Goal: Communication & Community: Answer question/provide support

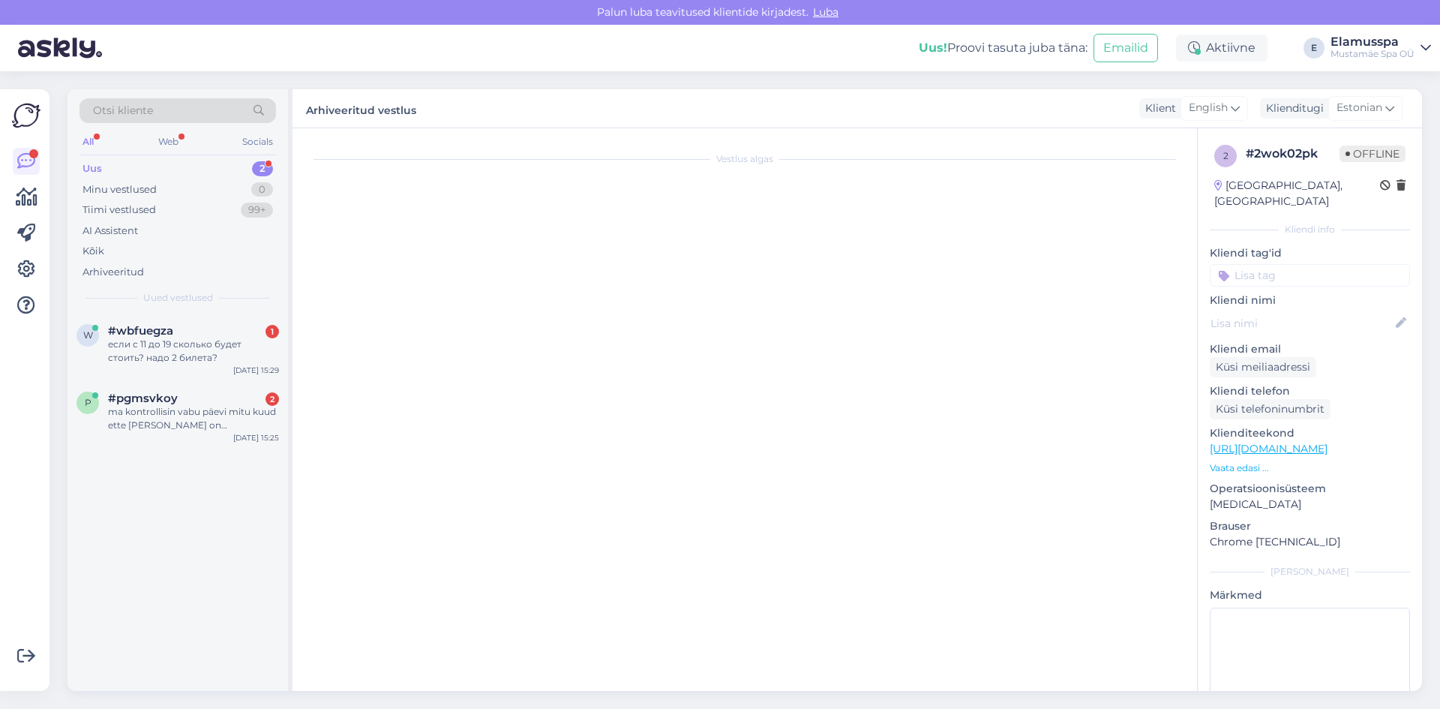
scroll to position [482, 0]
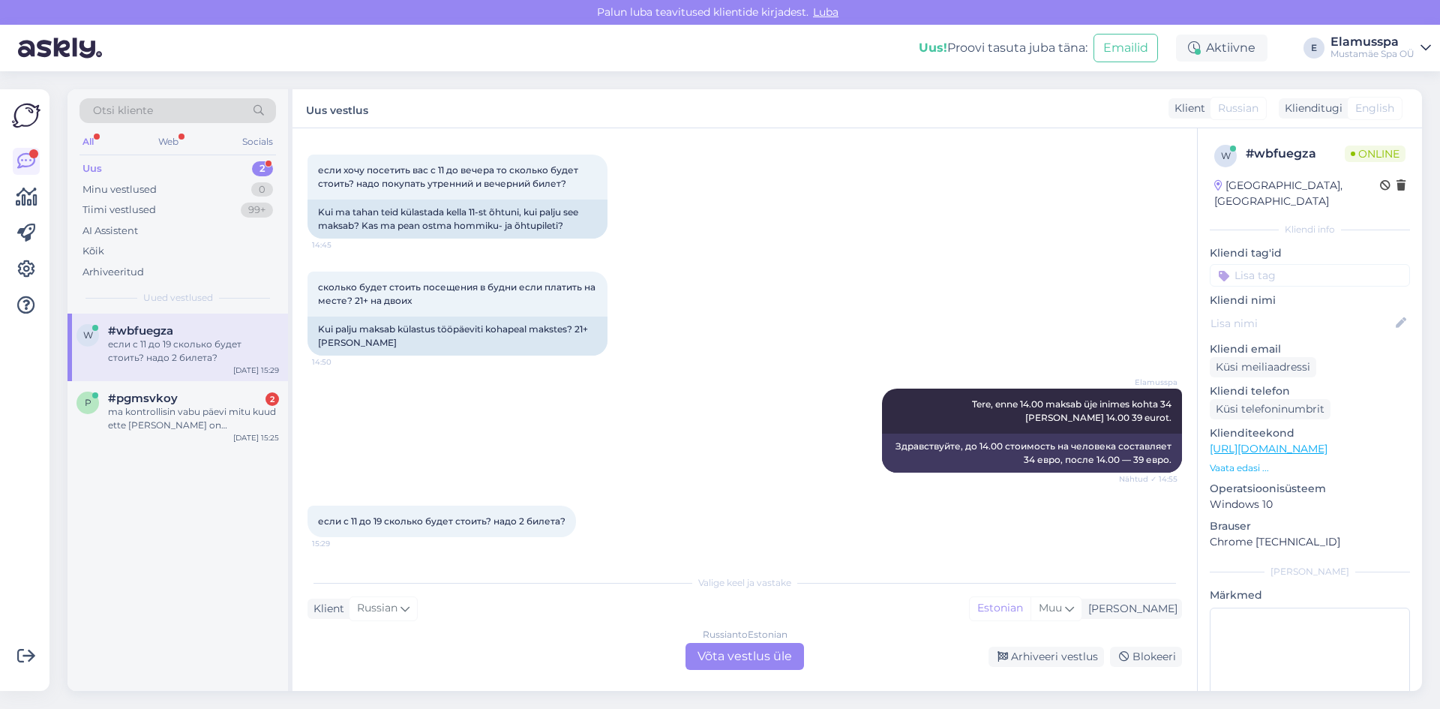
click at [588, 546] on div "если с 11 до 19 сколько будет стоить? надо 2 билета? 15:29" at bounding box center [745, 521] width 875 height 65
click at [734, 647] on div "Russian to Estonian Võta vestlus üle" at bounding box center [745, 656] width 119 height 27
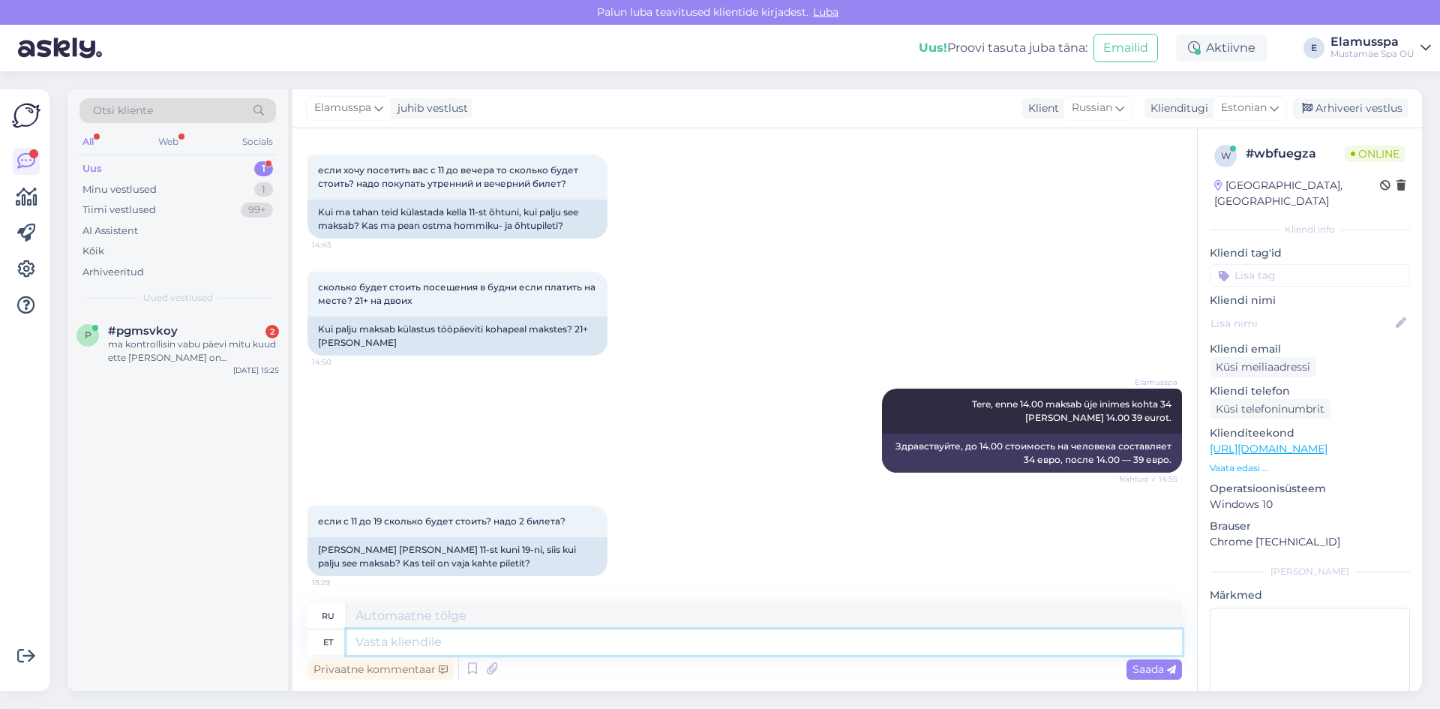
click at [585, 647] on textarea at bounding box center [765, 642] width 836 height 26
type textarea "Информацию"
type textarea "Информация"
type textarea "Информацию о ц"
type textarea "Информация о"
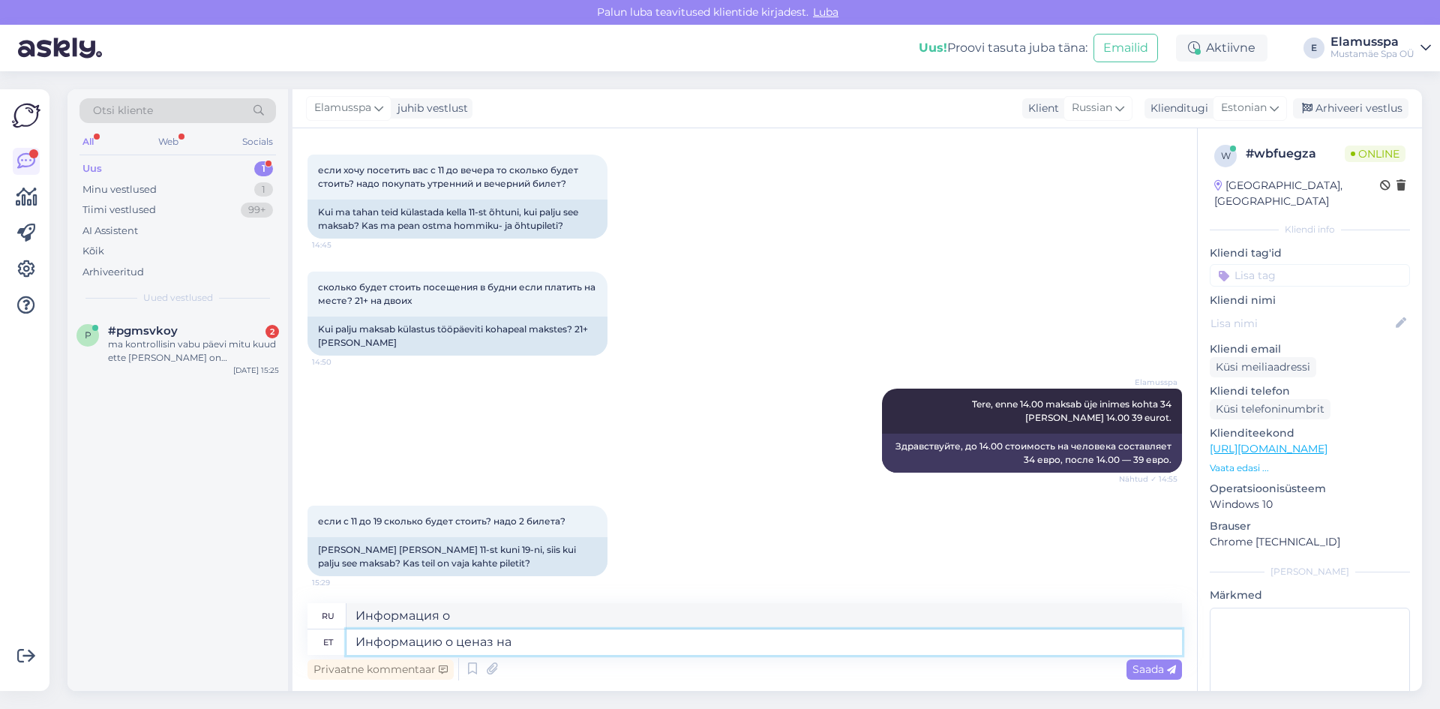
type textarea "Информацию о ценаз най"
type textarea "Информация о цене"
type textarea "Информацию о ценаз найдете зд"
type textarea "Вы найдете информацию о ценах"
paste textarea "[URL][DOMAIN_NAME]"
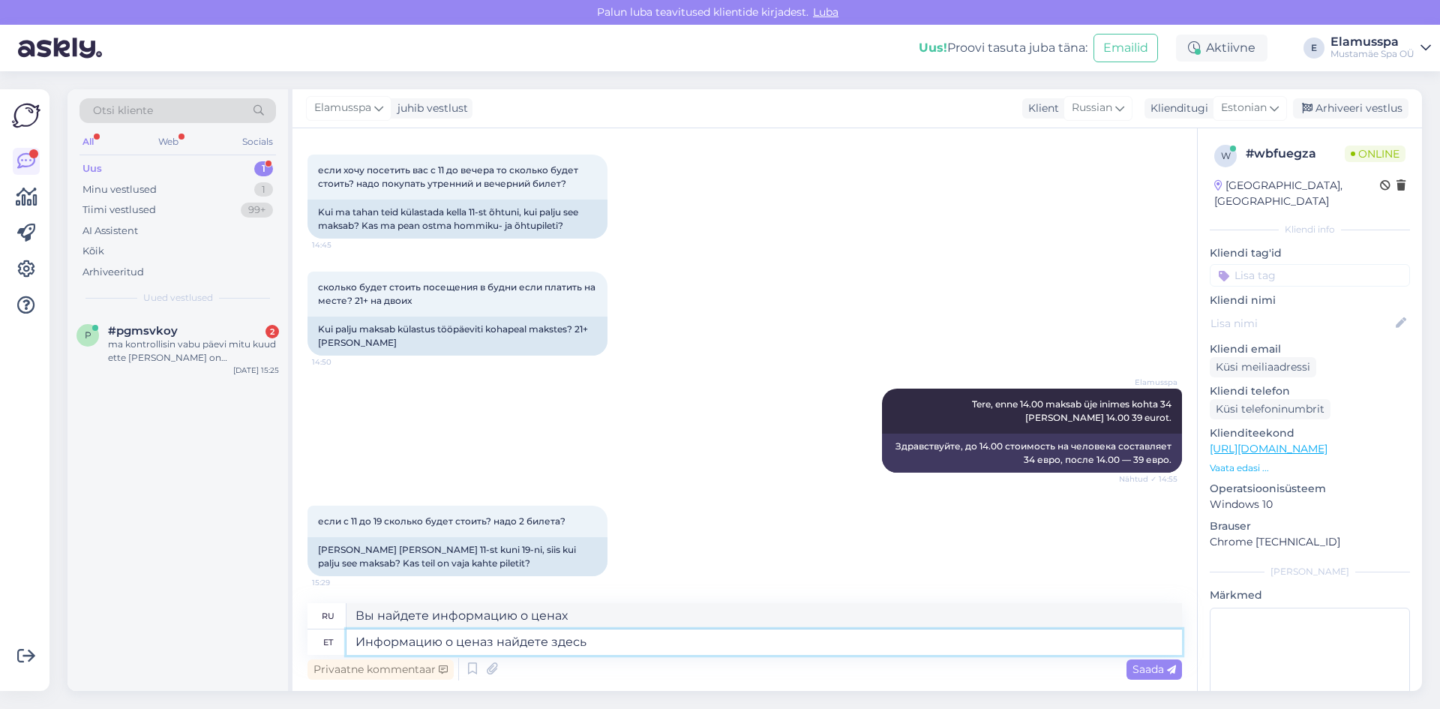
type textarea "Информацию о ценаз найдете здесь [URL][DOMAIN_NAME]"
type textarea "Информацию о ценах вы найдете здесь [URL][DOMAIN_NAME]"
click at [490, 641] on textarea "Информацию о ценаз найдете здесь [URL][DOMAIN_NAME]" at bounding box center [765, 642] width 836 height 26
type textarea "Информацию о ценах найдете здесь [URL][DOMAIN_NAME]"
type textarea "Информацию о ценах можно найти здесь [URL][DOMAIN_NAME]"
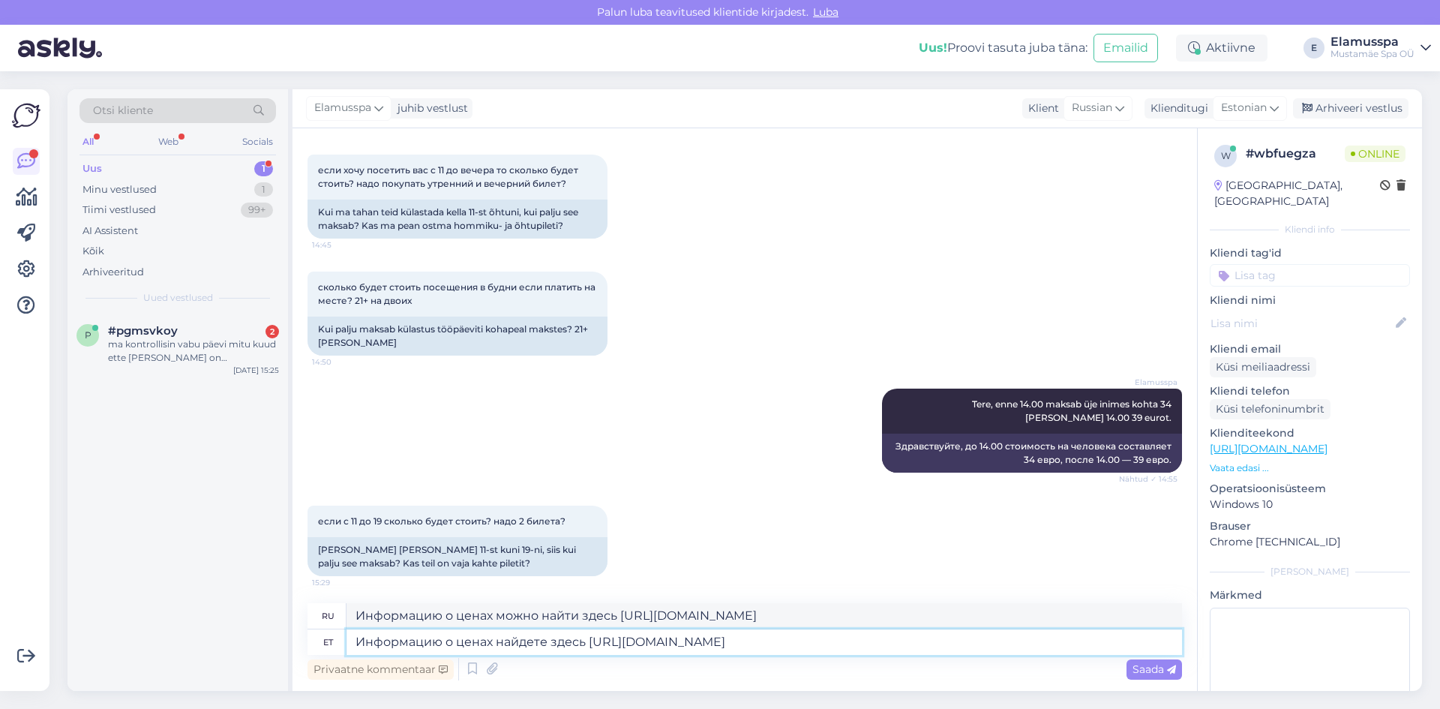
click at [947, 654] on textarea "Информацию о ценах найдете здесь [URL][DOMAIN_NAME]" at bounding box center [765, 642] width 836 height 26
type textarea "Информацию о ценах найдете здесь [URL][DOMAIN_NAME]"
click at [1142, 676] on div "Saada" at bounding box center [1155, 669] width 56 height 20
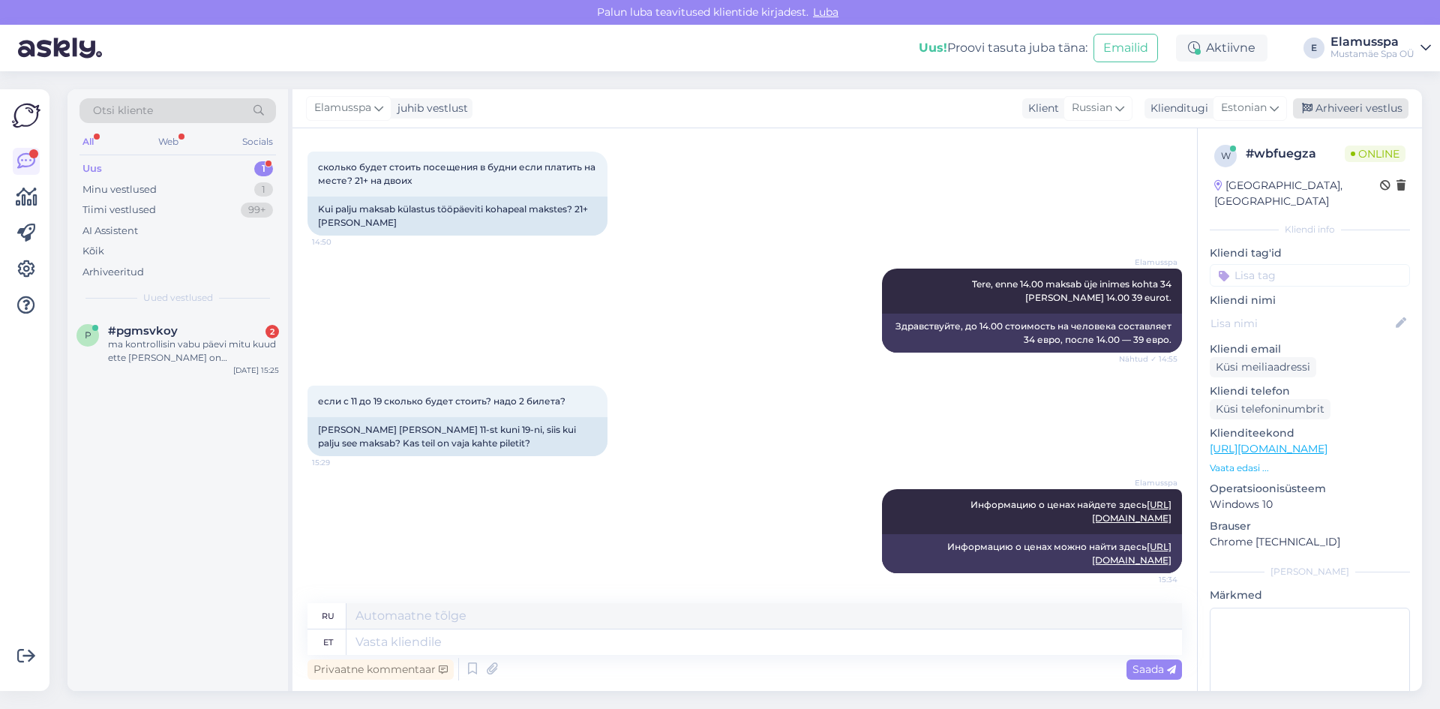
click at [1367, 116] on div "Arhiveeri vestlus" at bounding box center [1351, 108] width 116 height 20
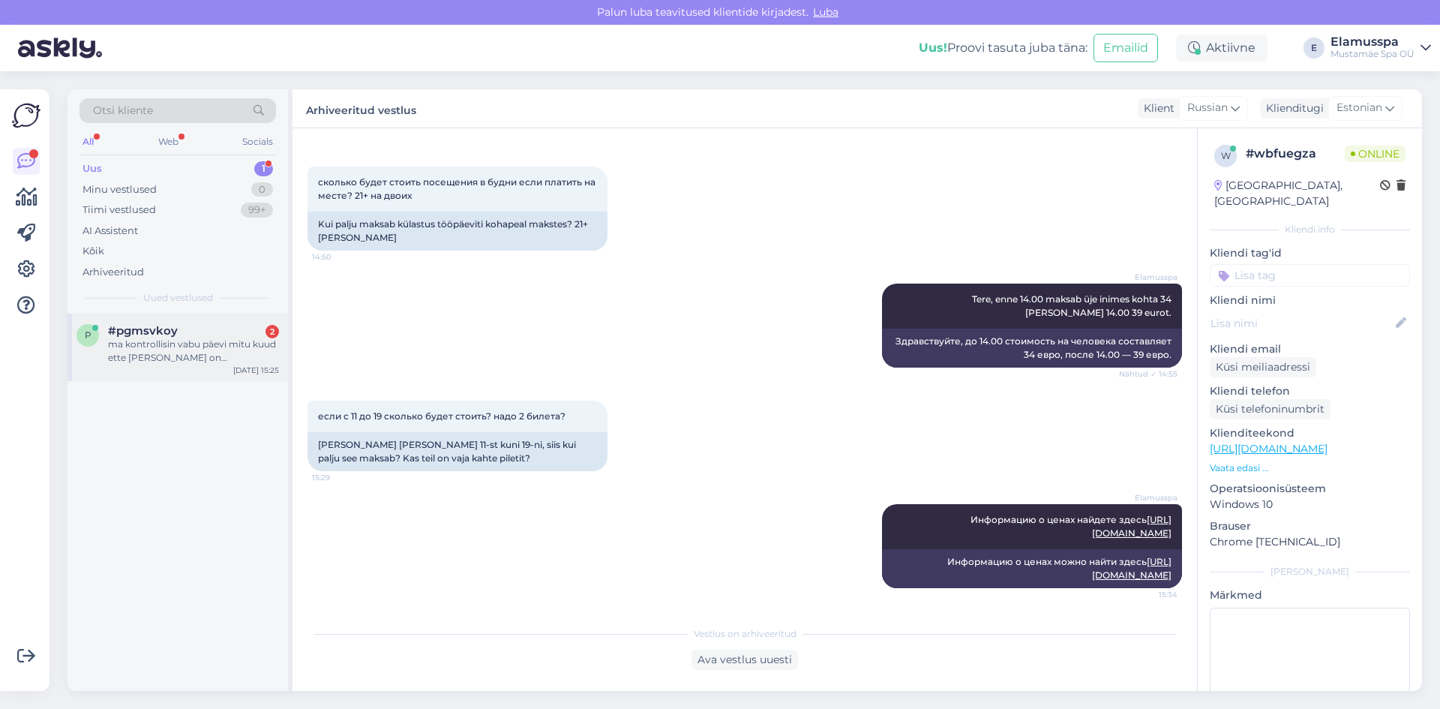
click at [89, 333] on span "p" at bounding box center [88, 334] width 7 height 11
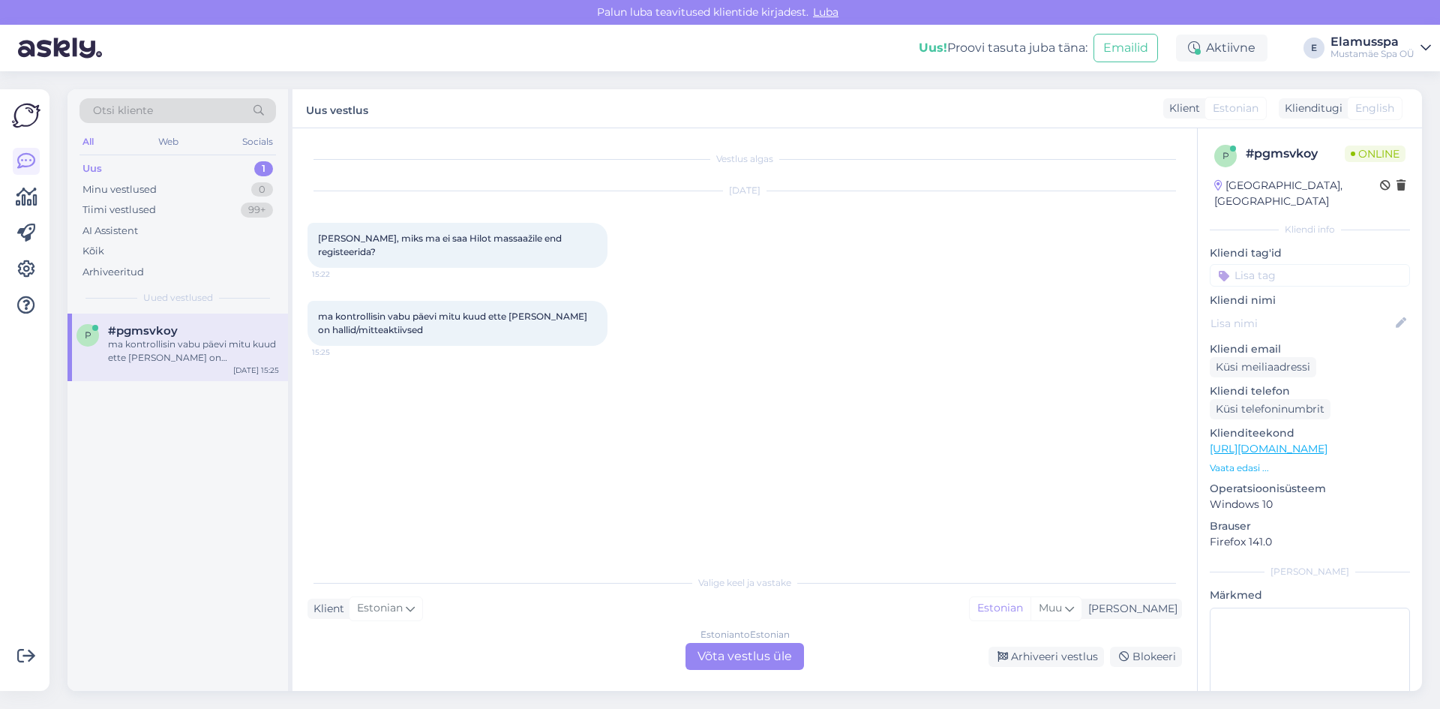
scroll to position [0, 0]
click at [715, 667] on div "Estonian to Estonian Võta vestlus üle" at bounding box center [745, 656] width 119 height 27
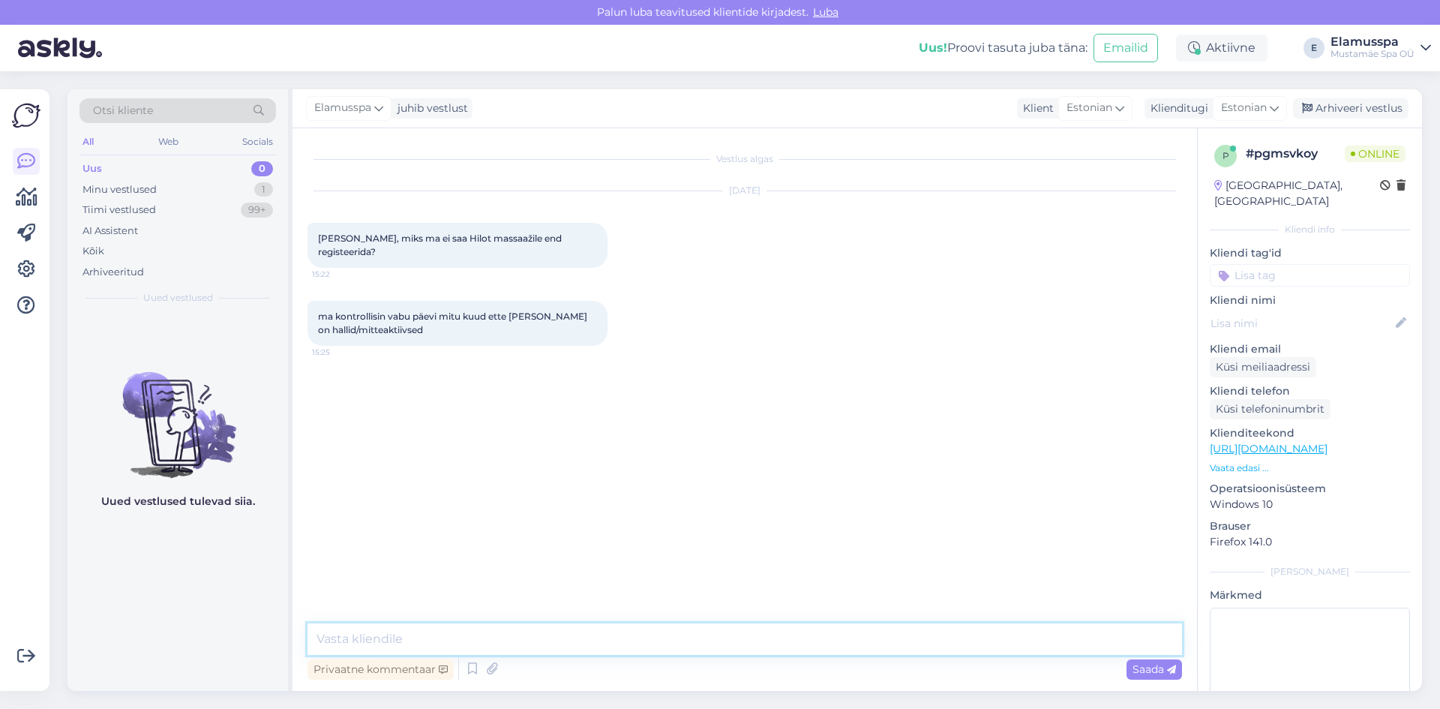
click at [364, 650] on textarea at bounding box center [745, 639] width 875 height 32
type textarea "Tere, septembri graafi"
drag, startPoint x: 481, startPoint y: 632, endPoint x: 192, endPoint y: 607, distance: 289.8
click at [194, 607] on div "Otsi kliente All Web Socials Uus 0 Minu vestlused 1 Tiimi vestlused 99+ AI Assi…" at bounding box center [745, 390] width 1355 height 602
click at [328, 528] on div "Vestlus algas [DATE] Tere, miks ma ei saa Hilot massaažile end registeerida? 15…" at bounding box center [752, 376] width 888 height 467
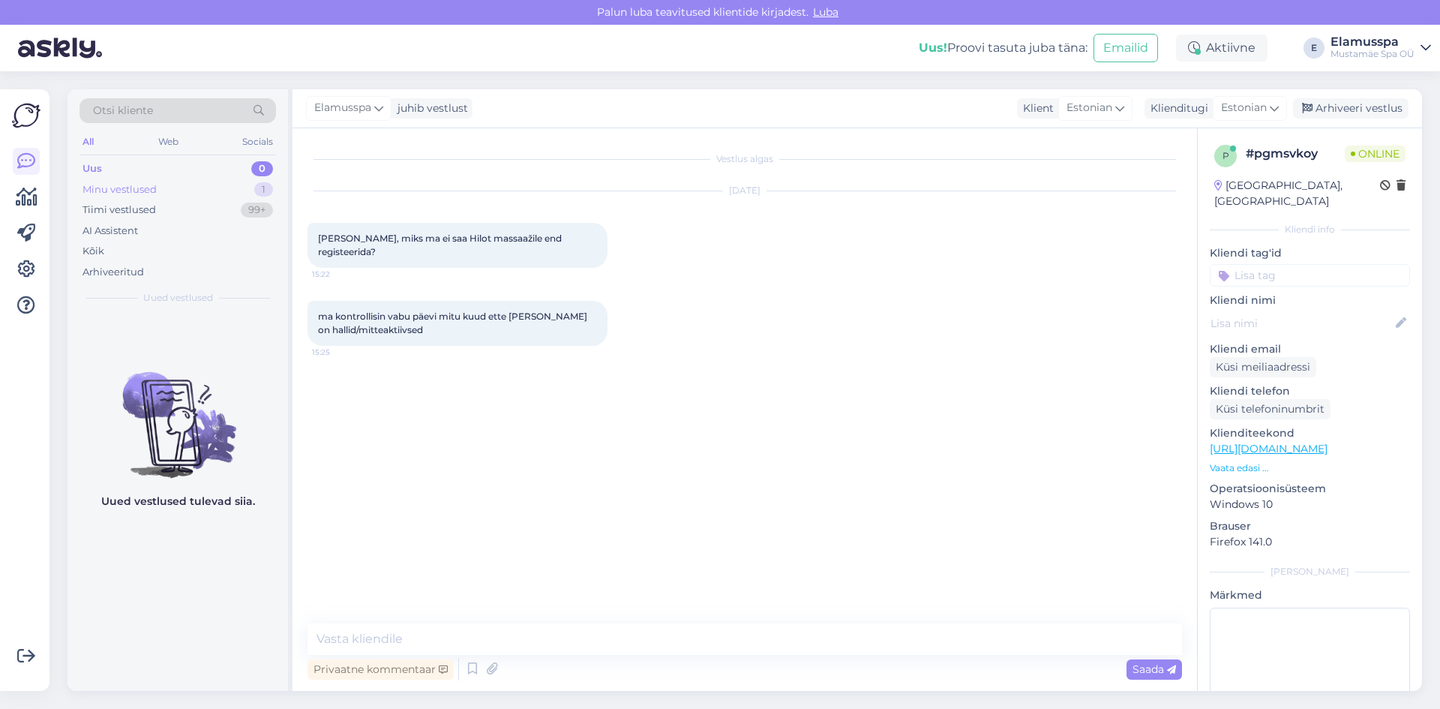
click at [194, 197] on div "Minu vestlused 1" at bounding box center [178, 189] width 197 height 21
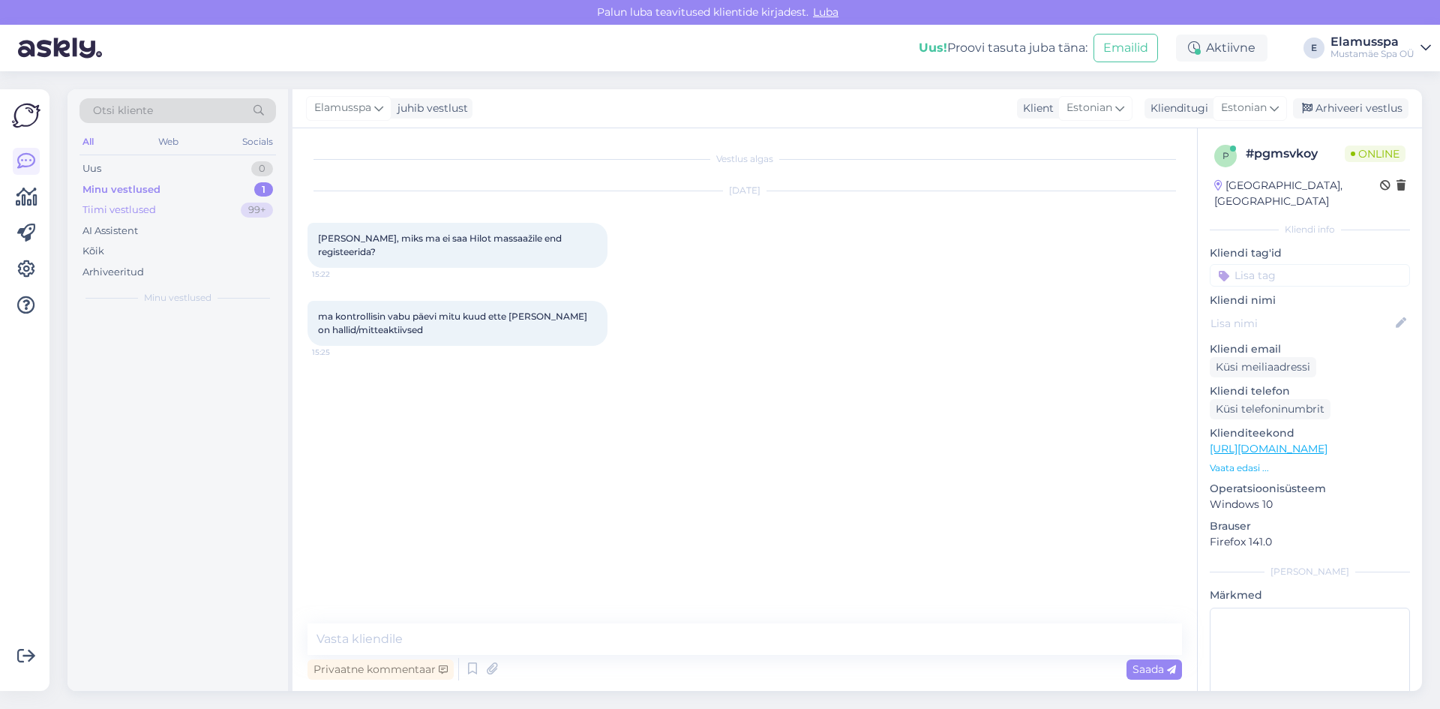
click at [197, 206] on div "Tiimi vestlused 99+" at bounding box center [178, 210] width 197 height 21
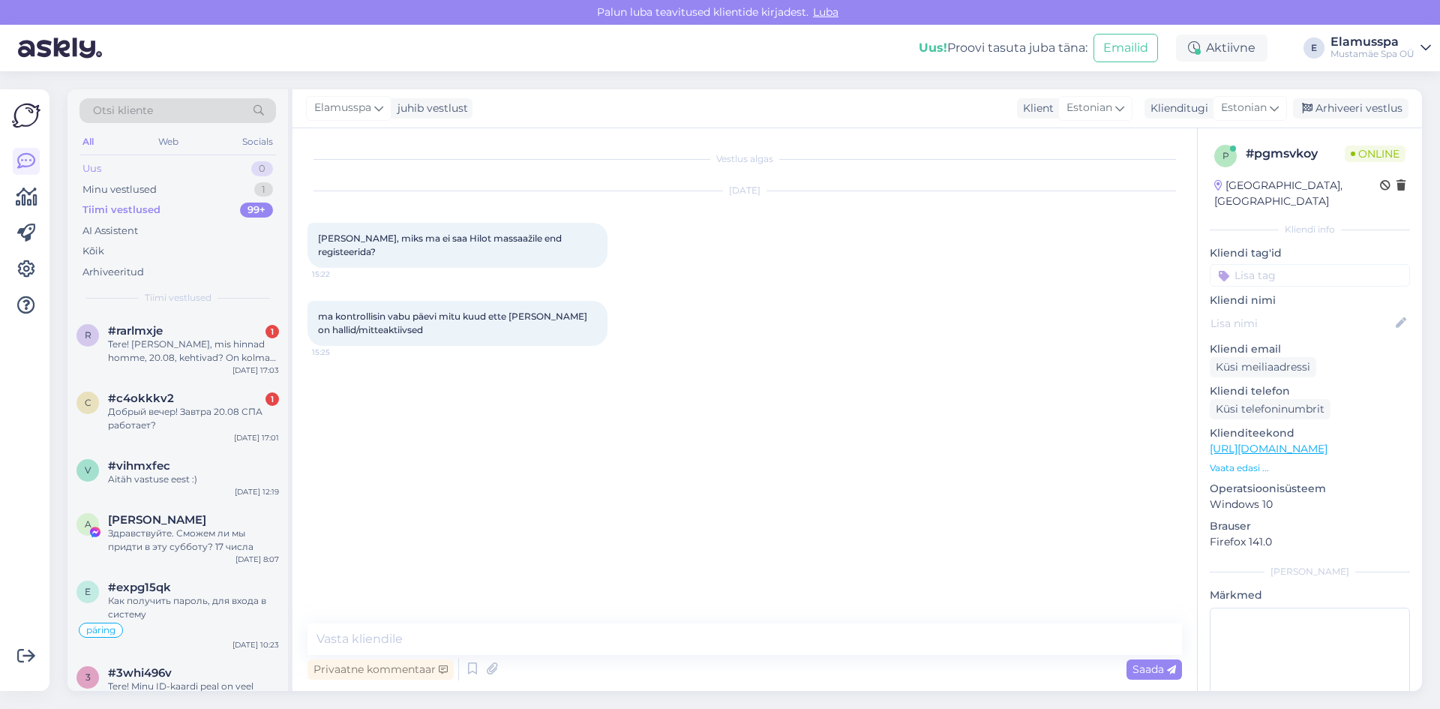
click at [248, 176] on div "Uus 0" at bounding box center [178, 168] width 197 height 21
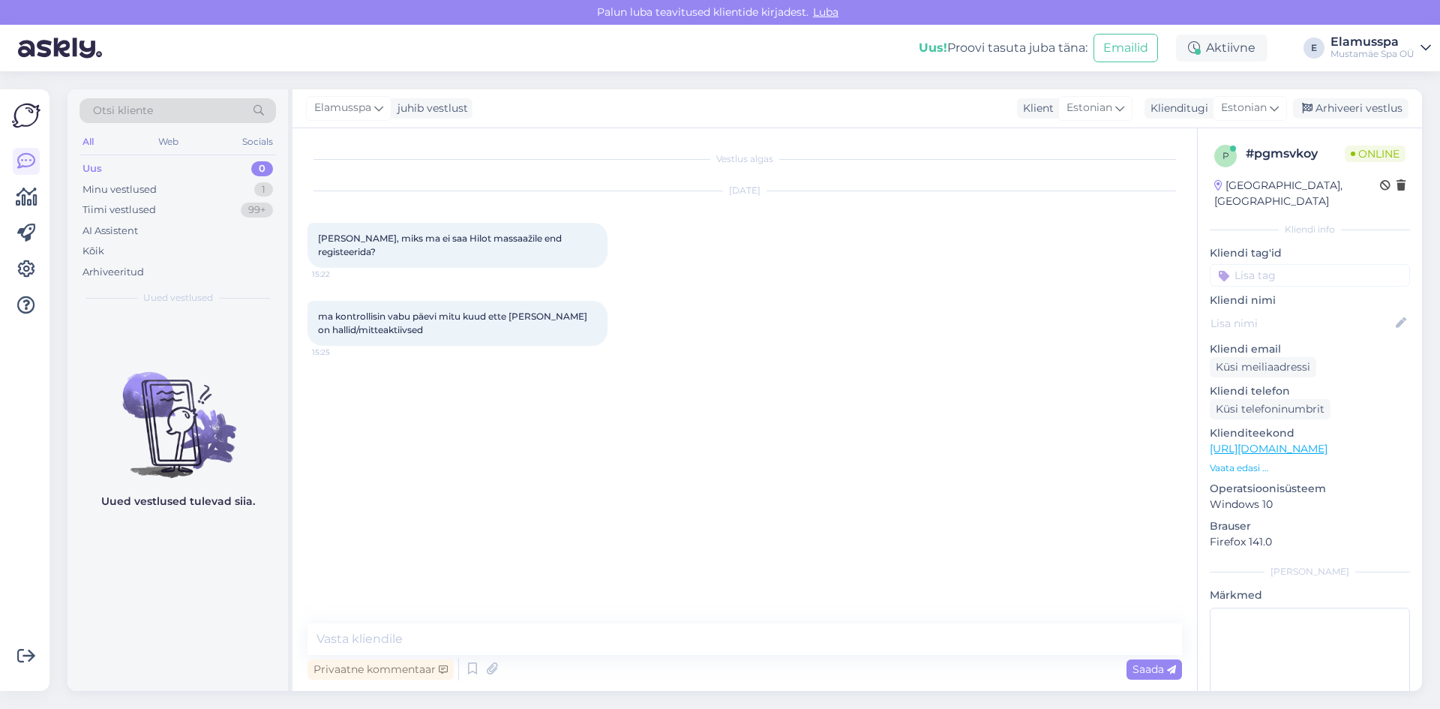
click at [254, 165] on div "0" at bounding box center [262, 168] width 22 height 15
